Goal: Information Seeking & Learning: Understand process/instructions

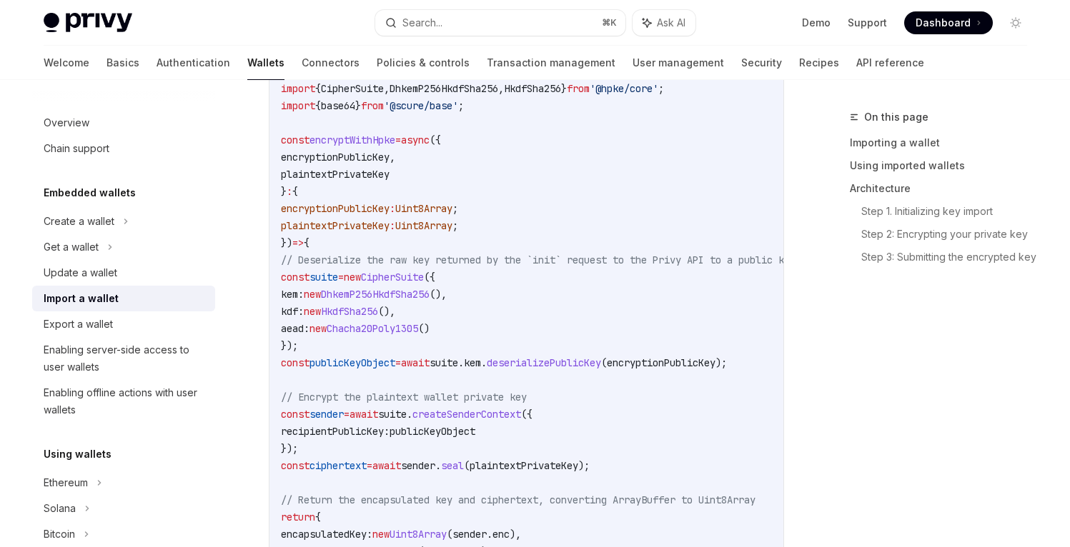
scroll to position [1140, 0]
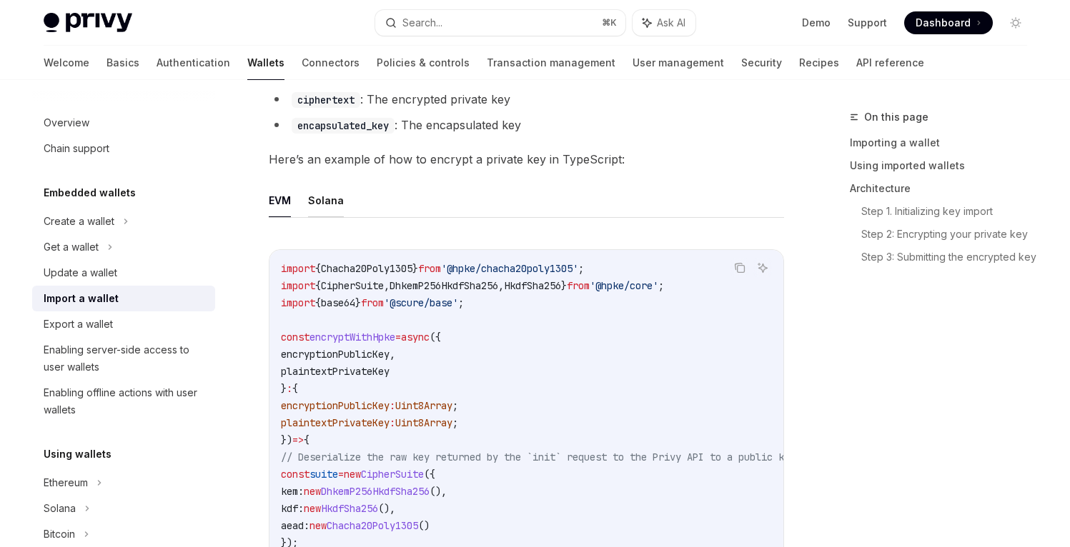
click at [335, 206] on button "Solana" at bounding box center [326, 201] width 36 height 34
type textarea "*"
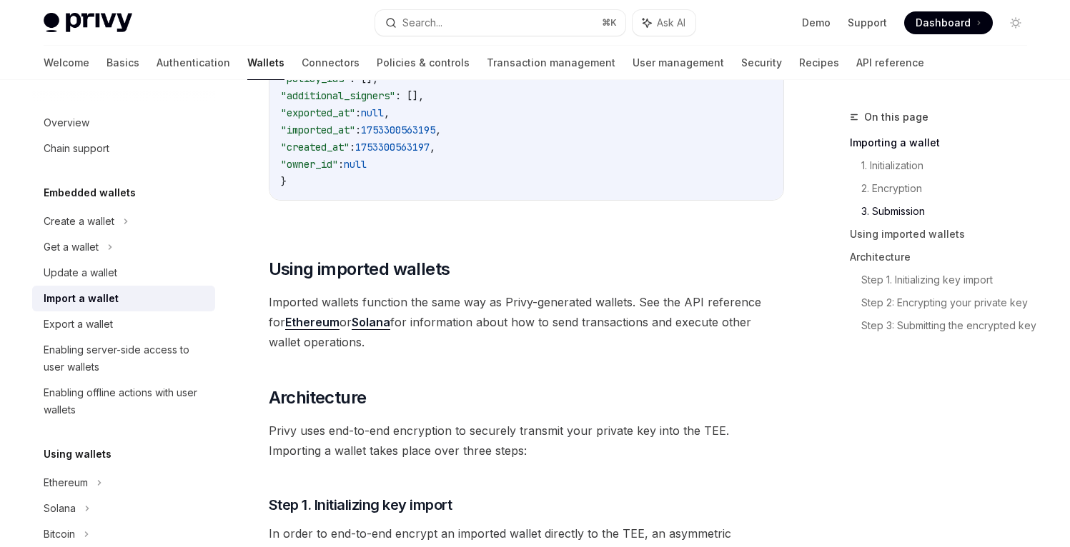
scroll to position [3368, 0]
